Goal: Use online tool/utility: Utilize a website feature to perform a specific function

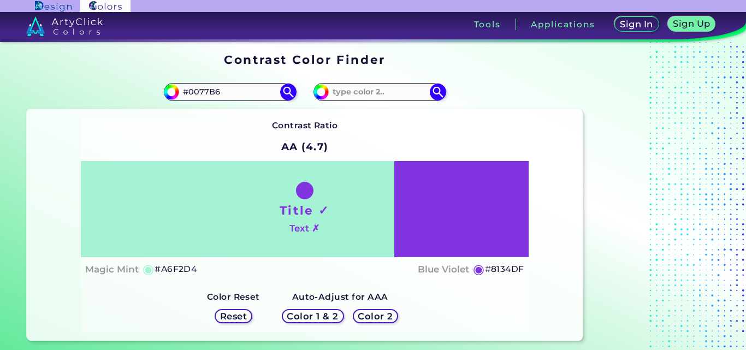
type input "#0077B6"
click at [146, 74] on div "#a6f2d4 #0077B6" at bounding box center [166, 91] width 278 height 35
click at [378, 93] on input at bounding box center [380, 92] width 102 height 15
click at [287, 92] on img at bounding box center [288, 91] width 19 height 19
type input "#0077b6"
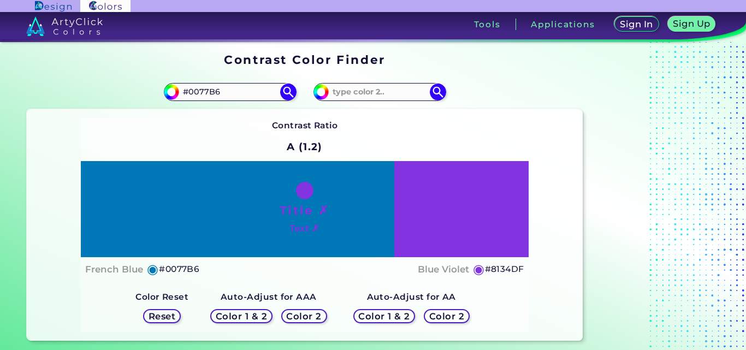
click at [301, 316] on h5 "Color 2" at bounding box center [304, 316] width 32 height 8
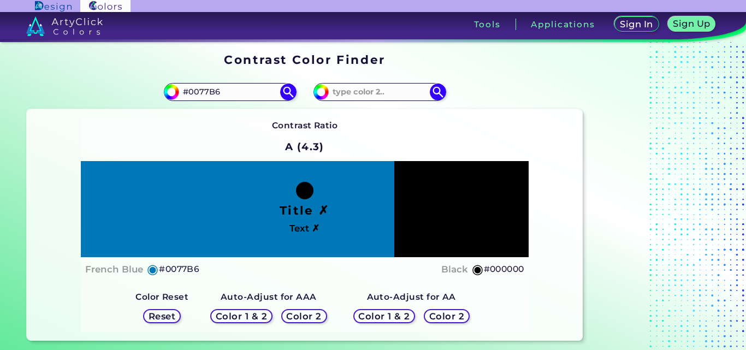
click at [380, 315] on h5 "Color 1 & 2" at bounding box center [384, 316] width 47 height 8
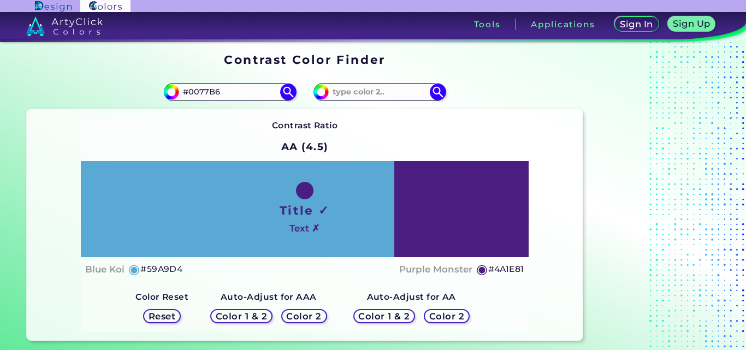
click at [446, 318] on h5 "Color 2" at bounding box center [447, 316] width 32 height 8
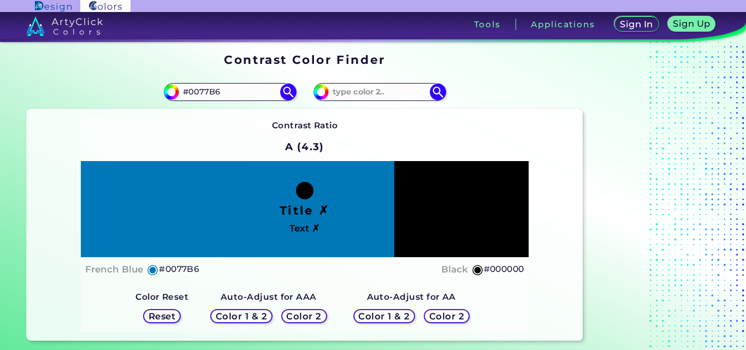
drag, startPoint x: 242, startPoint y: 89, endPoint x: 145, endPoint y: 80, distance: 97.1
click at [145, 80] on div "#0077b6 #0077B6" at bounding box center [166, 91] width 278 height 35
click at [306, 316] on h5 "Color 2" at bounding box center [304, 316] width 32 height 8
click at [388, 90] on input at bounding box center [380, 92] width 102 height 15
type input "£"
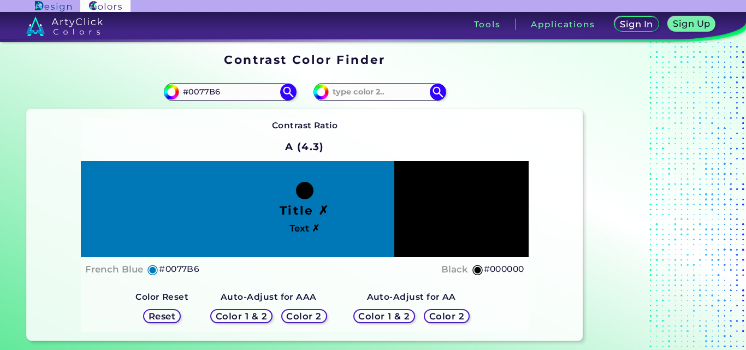
drag, startPoint x: 222, startPoint y: 93, endPoint x: 157, endPoint y: 86, distance: 64.9
click at [157, 86] on div "#0077b6 #0077B6" at bounding box center [166, 91] width 278 height 35
click at [342, 93] on input at bounding box center [380, 92] width 102 height 15
paste input "#0077B6"
type input "#000000"
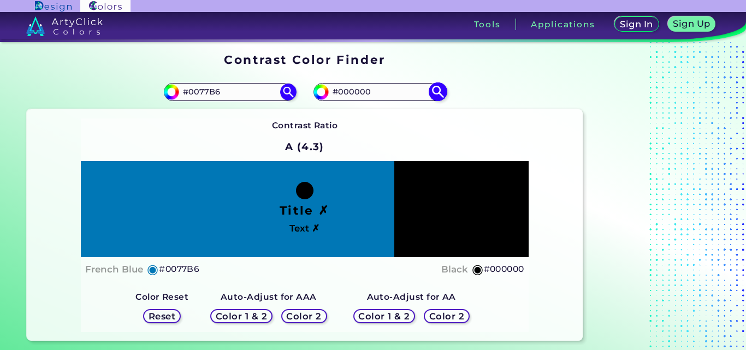
type input "#000000"
click at [438, 92] on img at bounding box center [437, 91] width 19 height 19
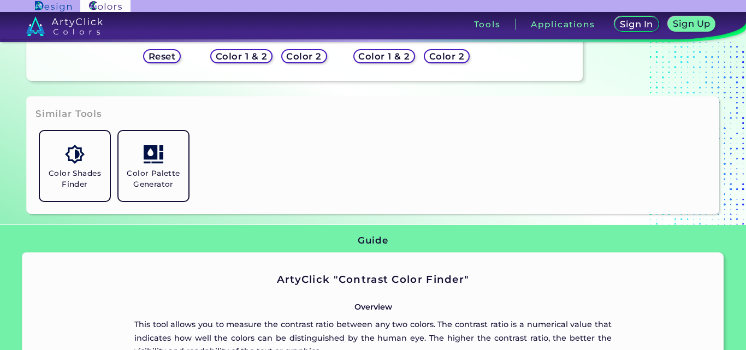
scroll to position [109, 0]
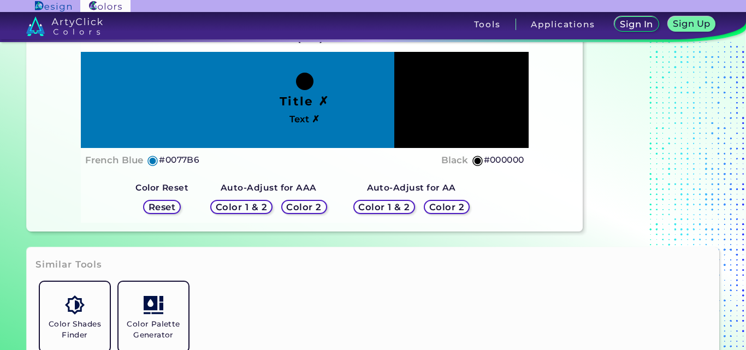
click at [382, 208] on h5 "Color 1 & 2" at bounding box center [384, 207] width 46 height 8
click at [300, 208] on h5 "Color 2" at bounding box center [304, 207] width 32 height 8
click at [254, 210] on h5 "Color 1 & 2" at bounding box center [242, 207] width 46 height 8
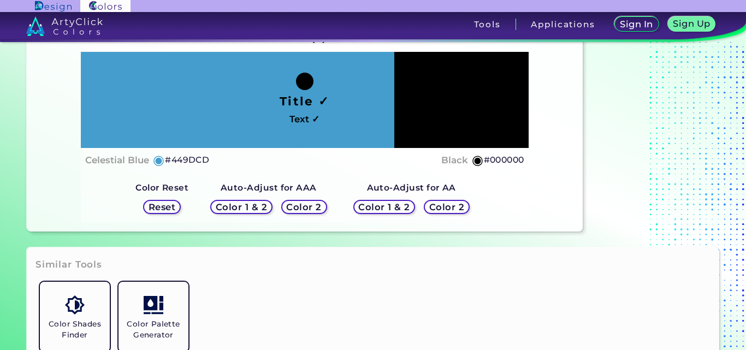
click at [169, 209] on h5 "Reset" at bounding box center [162, 207] width 25 height 8
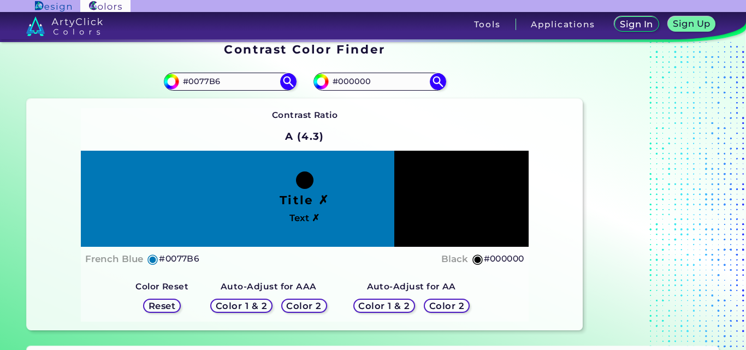
scroll to position [0, 0]
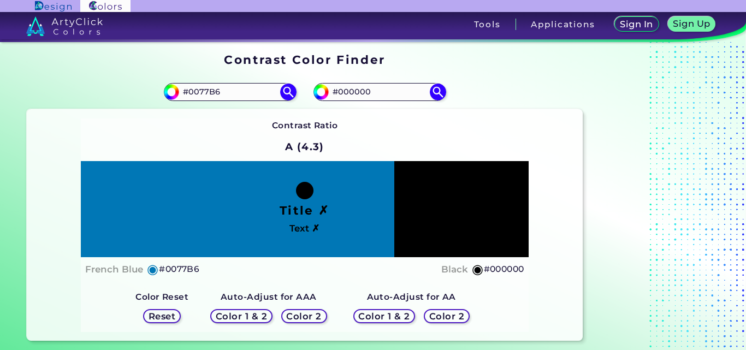
click at [250, 316] on h5 "Color 1 & 2" at bounding box center [241, 316] width 47 height 8
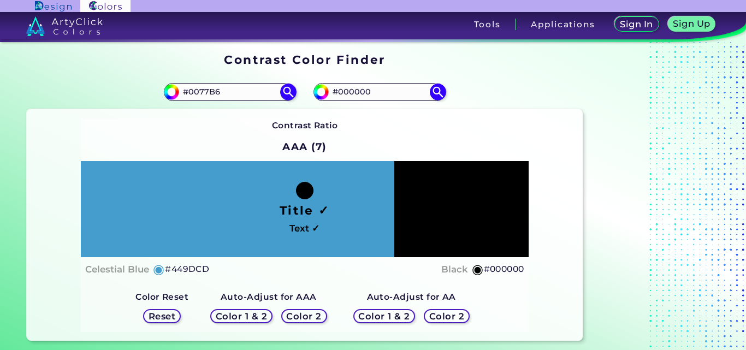
click at [299, 316] on h5 "Color 2" at bounding box center [304, 316] width 32 height 8
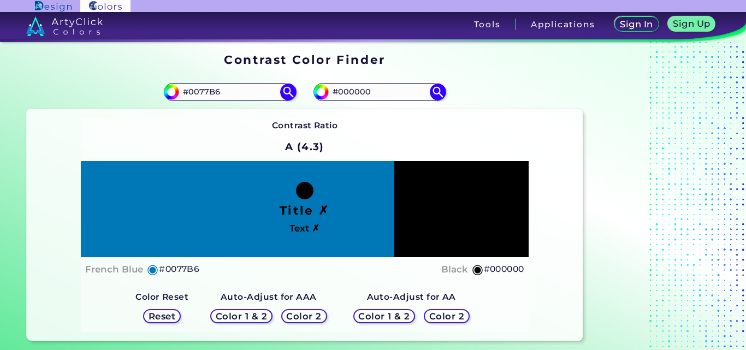
click at [256, 316] on h5 "Color 1 & 2" at bounding box center [242, 316] width 46 height 8
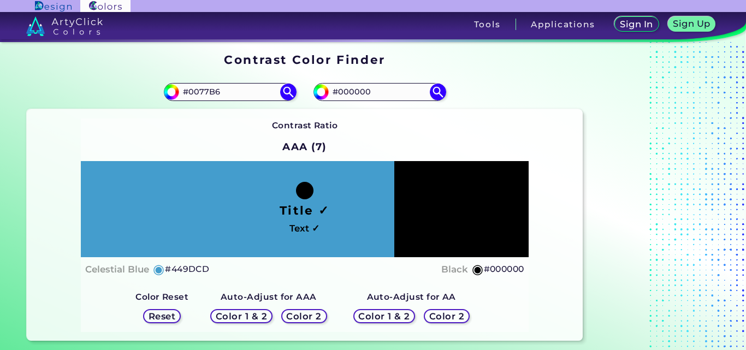
click at [379, 317] on h5 "Color 1 & 2" at bounding box center [384, 316] width 46 height 8
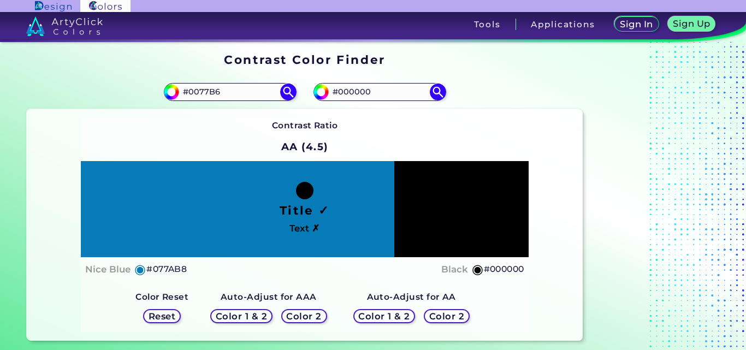
click at [436, 318] on h5 "Color 2" at bounding box center [447, 316] width 32 height 8
